Goal: Check status

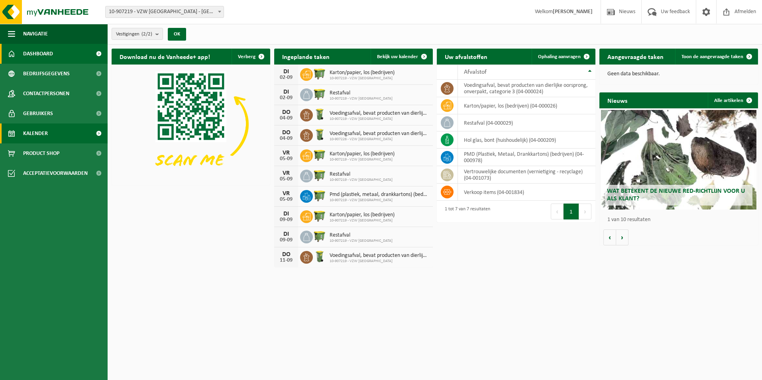
click at [59, 136] on link "Kalender" at bounding box center [54, 133] width 108 height 20
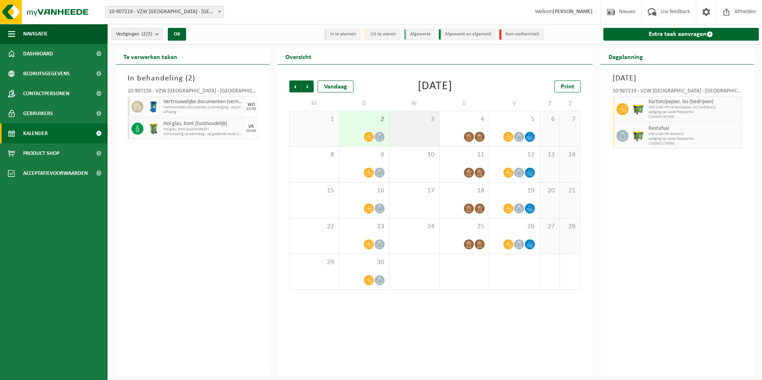
click at [417, 124] on div "3" at bounding box center [414, 128] width 50 height 35
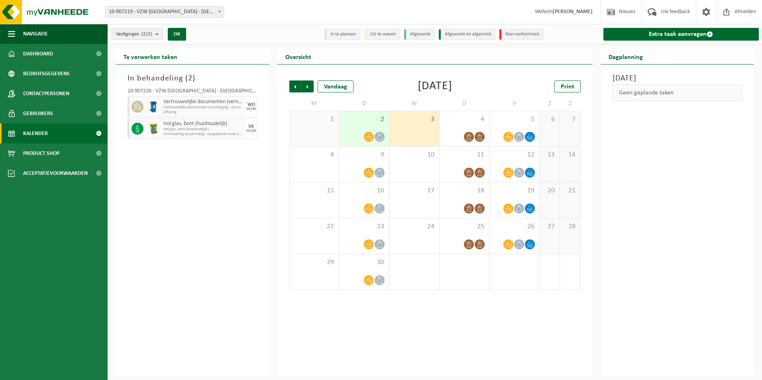
click at [183, 105] on span "Vertrouwelijke documenten (vernietiging - recyclage)" at bounding box center [203, 107] width 80 height 5
click at [150, 105] on img at bounding box center [153, 107] width 12 height 12
